Goal: Information Seeking & Learning: Learn about a topic

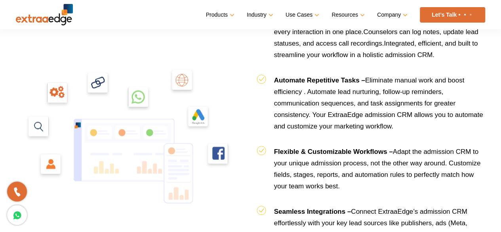
scroll to position [863, 0]
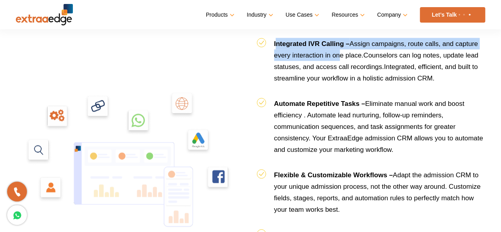
drag, startPoint x: 275, startPoint y: 50, endPoint x: 338, endPoint y: 54, distance: 63.5
click at [338, 54] on li "Integrated IVR Calling – Assign campaigns, route calls, and capture every inter…" at bounding box center [371, 68] width 229 height 60
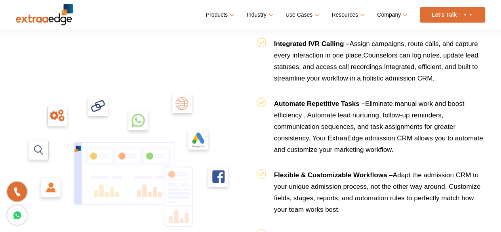
click at [268, 58] on li "Integrated IVR Calling – Assign campaigns, route calls, and capture every inter…" at bounding box center [371, 68] width 229 height 60
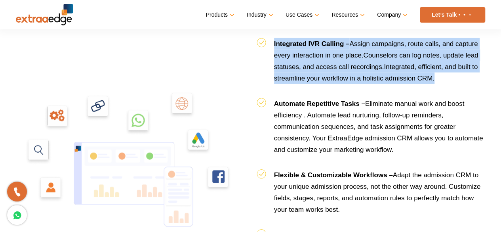
drag, startPoint x: 274, startPoint y: 38, endPoint x: 435, endPoint y: 78, distance: 165.6
click at [435, 78] on li "Integrated IVR Calling – Assign campaigns, route calls, and capture every inter…" at bounding box center [371, 68] width 229 height 60
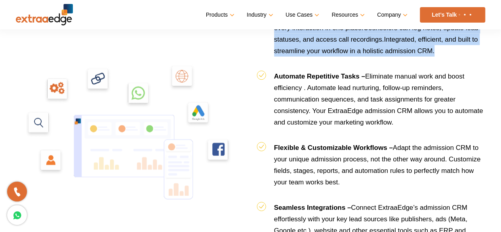
scroll to position [903, 0]
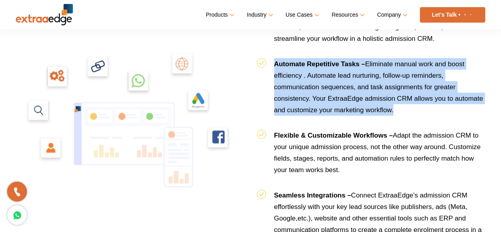
drag, startPoint x: 275, startPoint y: 60, endPoint x: 396, endPoint y: 104, distance: 129.5
click at [396, 104] on li "Automate Repetitive Tasks – Eliminate manual work and boost efficiency . Automa…" at bounding box center [371, 93] width 229 height 71
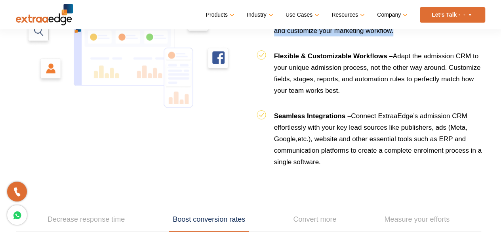
scroll to position [982, 0]
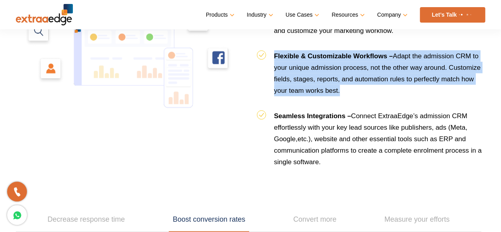
drag, startPoint x: 275, startPoint y: 52, endPoint x: 356, endPoint y: 84, distance: 87.6
click at [356, 84] on li "Flexible & Customizable Workflows – Adapt the admission CRM to your unique admi…" at bounding box center [371, 80] width 229 height 60
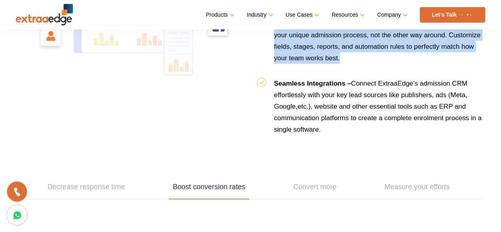
scroll to position [1022, 0]
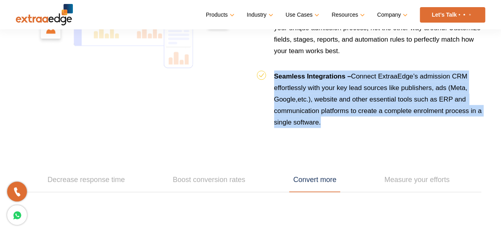
drag, startPoint x: 276, startPoint y: 72, endPoint x: 335, endPoint y: 116, distance: 73.3
click at [335, 116] on li "Seamless Integrations – Connect ExtraaEdge’s admission CRM effortlessly with yo…" at bounding box center [371, 99] width 229 height 57
click at [400, 117] on li "Seamless Integrations – Connect ExtraaEdge’s admission CRM effortlessly with yo…" at bounding box center [371, 99] width 229 height 57
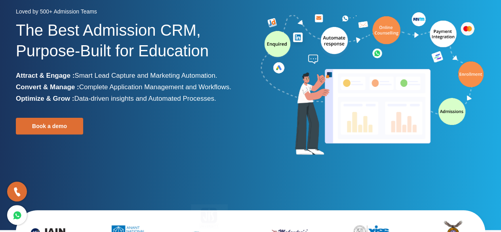
scroll to position [0, 0]
